Goal: Task Accomplishment & Management: Use online tool/utility

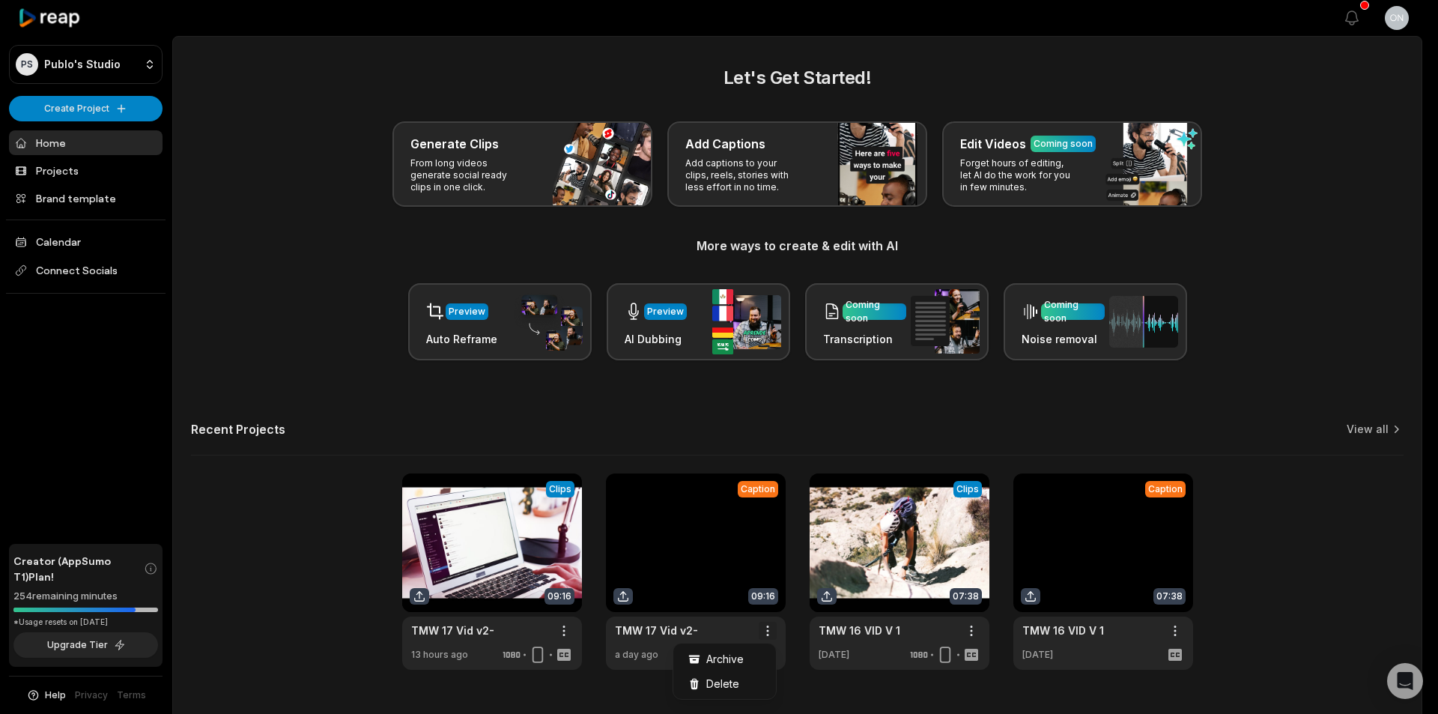
click at [770, 626] on html "PS Publo's Studio Create Project Home Projects Brand template Calendar Connect …" at bounding box center [719, 357] width 1438 height 714
click at [741, 682] on div "Delete" at bounding box center [724, 683] width 97 height 25
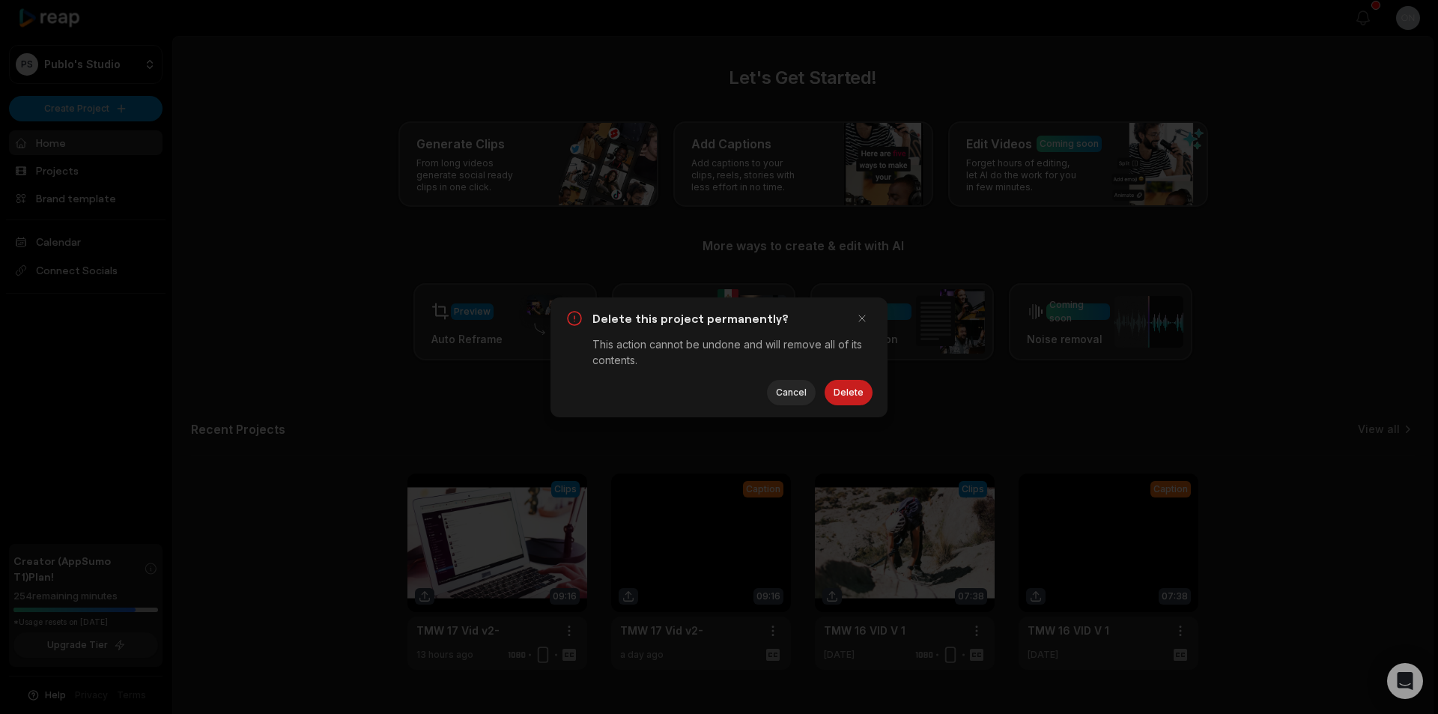
click at [843, 390] on button "Delete" at bounding box center [849, 392] width 48 height 25
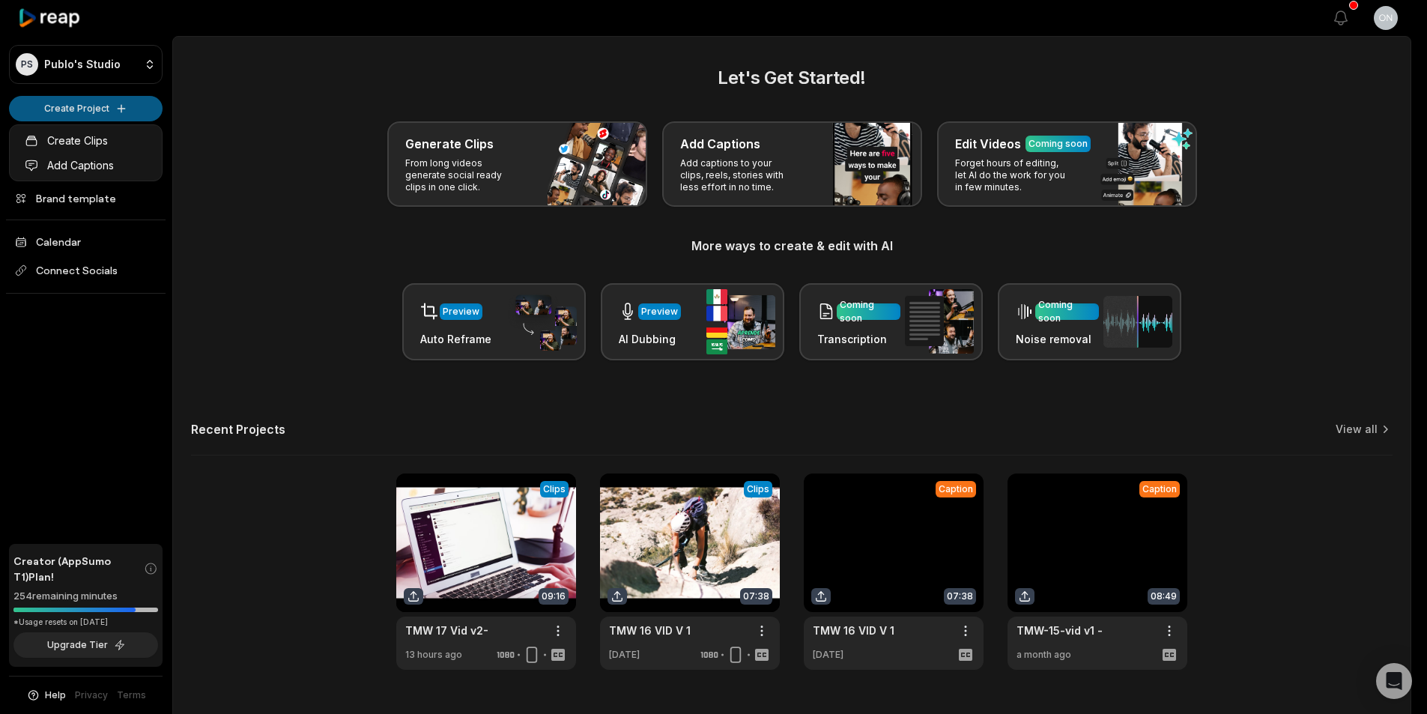
click at [93, 114] on html "PS Publo's Studio Create Project Home Projects Brand template Calendar Connect …" at bounding box center [713, 357] width 1427 height 714
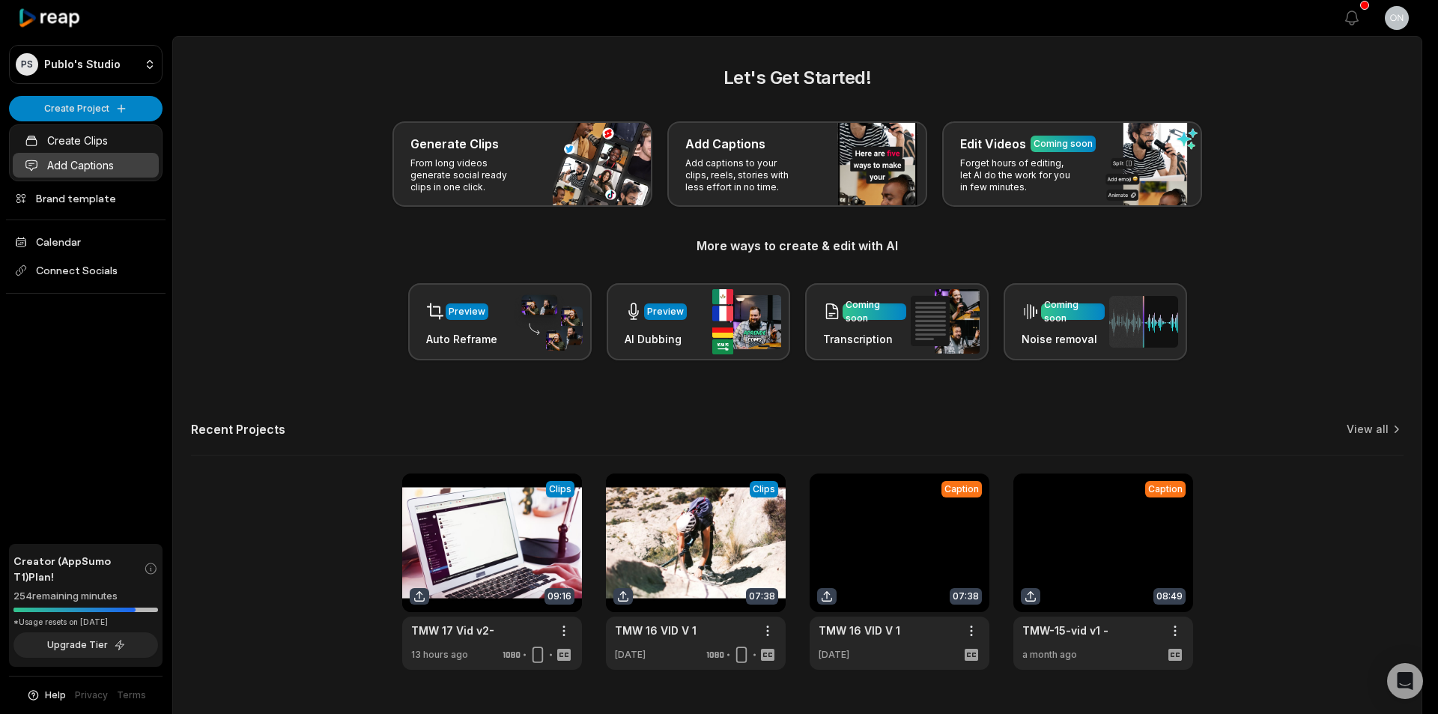
click at [112, 160] on link "Add Captions" at bounding box center [86, 165] width 146 height 25
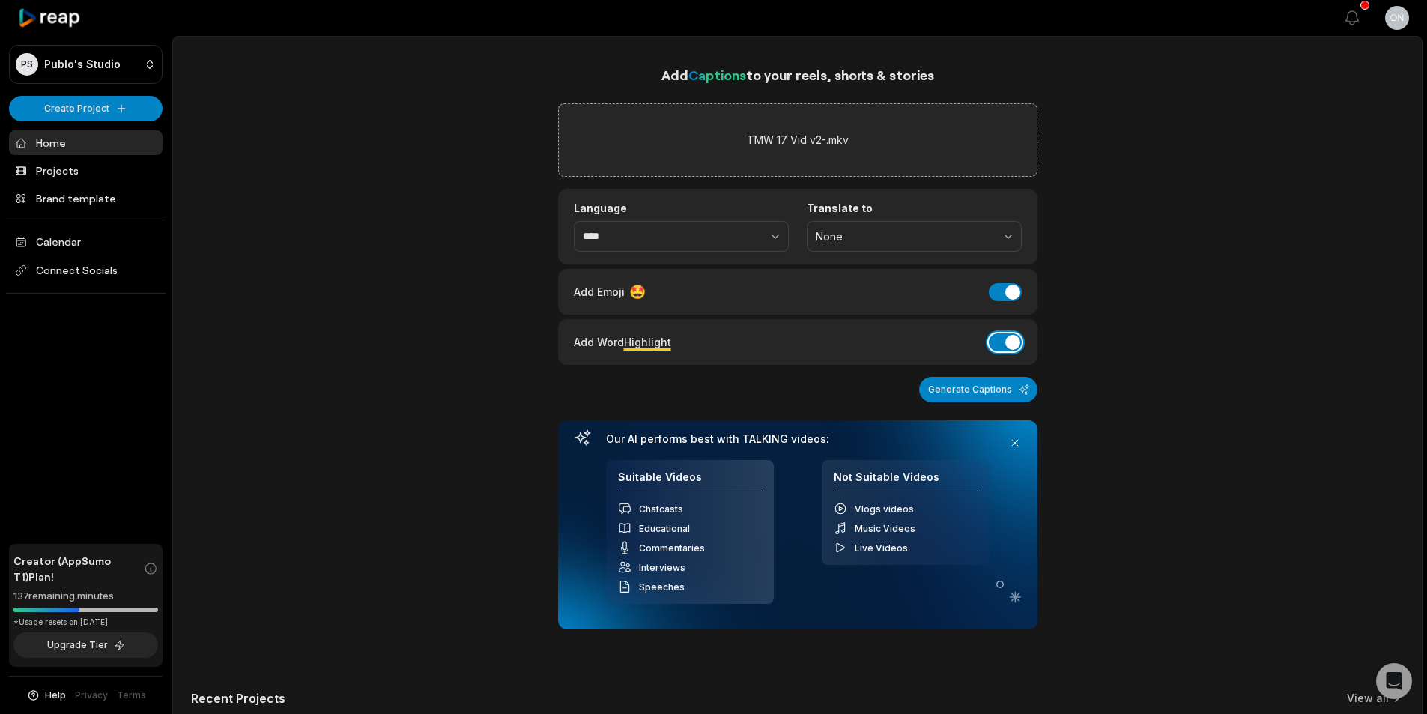
click at [1019, 343] on button "Add Word Highlight" at bounding box center [1005, 342] width 33 height 18
click at [1014, 282] on div "Add Emoji 🤩 Add Emoji" at bounding box center [798, 292] width 448 height 20
click at [1007, 288] on button "Add Emoji" at bounding box center [1005, 292] width 33 height 18
click at [989, 392] on button "Generate Captions" at bounding box center [978, 389] width 118 height 25
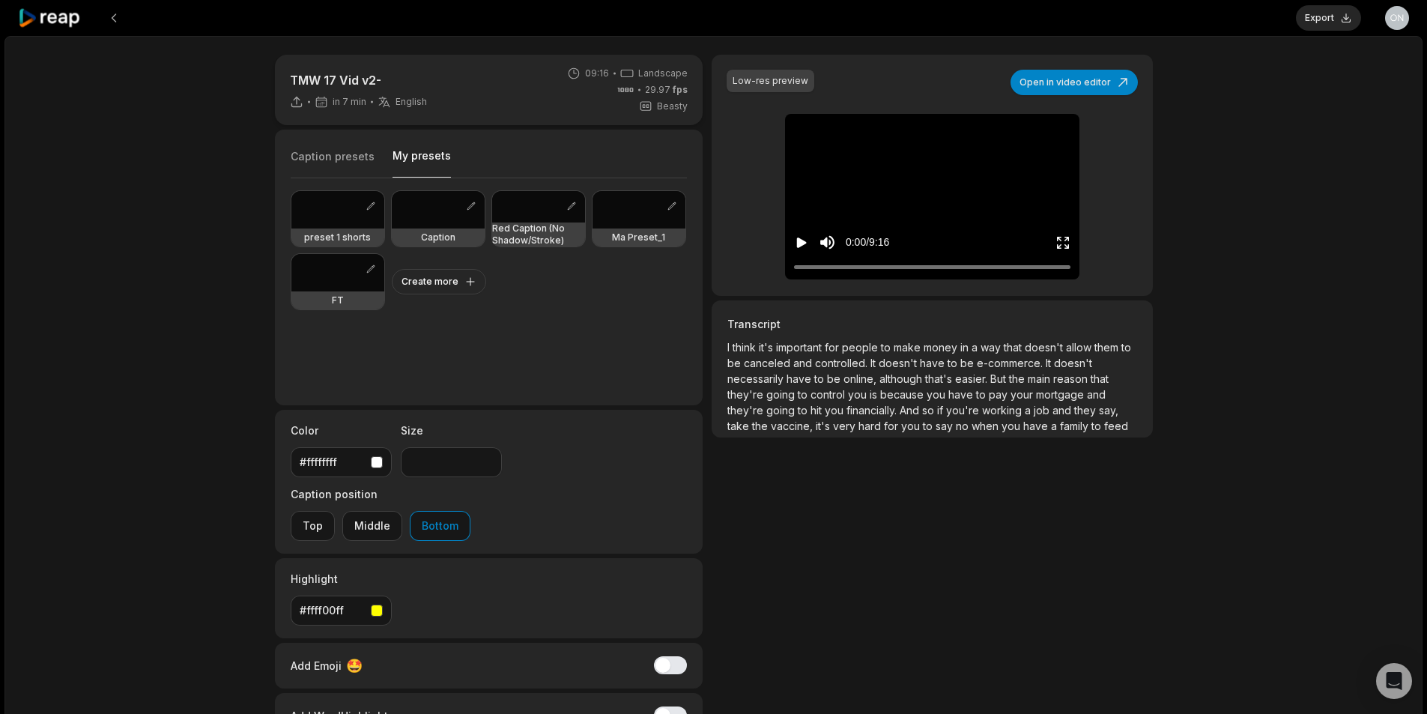
click at [394, 163] on button "My presets" at bounding box center [421, 162] width 58 height 29
click at [511, 232] on h3 "Red Caption (No Shadow/Stroke)" at bounding box center [538, 234] width 93 height 24
type input "**"
click at [410, 159] on button "My presets" at bounding box center [421, 162] width 58 height 29
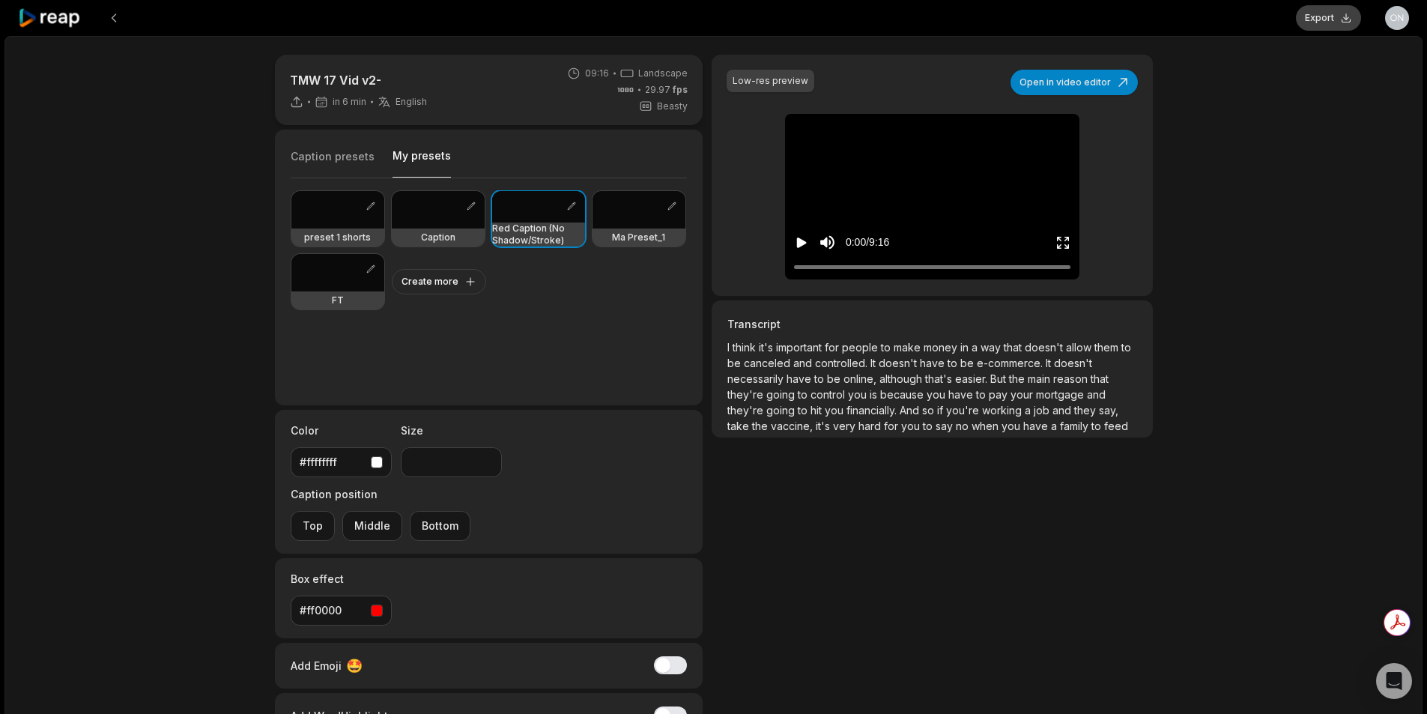
click at [1343, 9] on button "Export" at bounding box center [1328, 17] width 65 height 25
click at [1306, 19] on button "Download" at bounding box center [1320, 17] width 81 height 25
